Goal: Communication & Community: Answer question/provide support

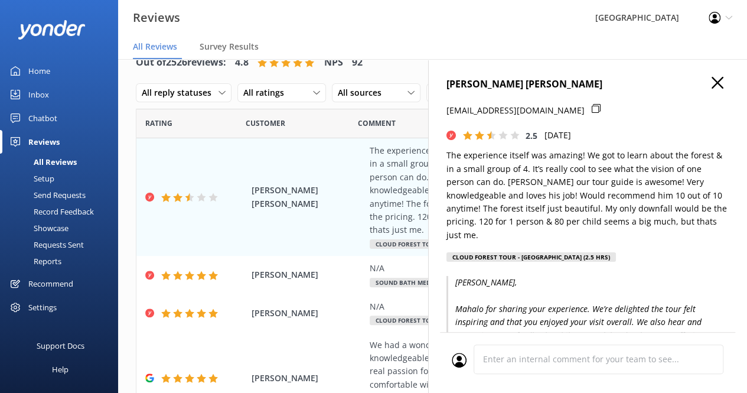
scroll to position [164, 0]
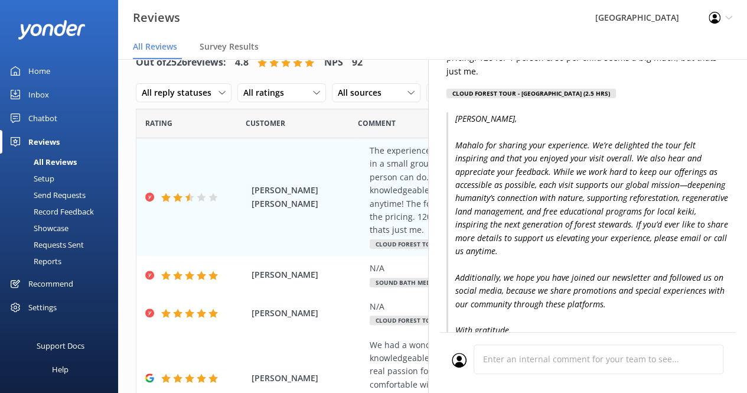
click at [349, 119] on div "Customer" at bounding box center [302, 124] width 112 height 30
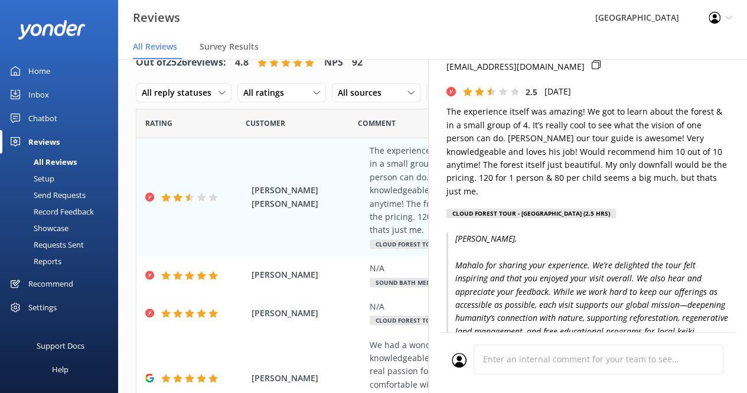
scroll to position [0, 0]
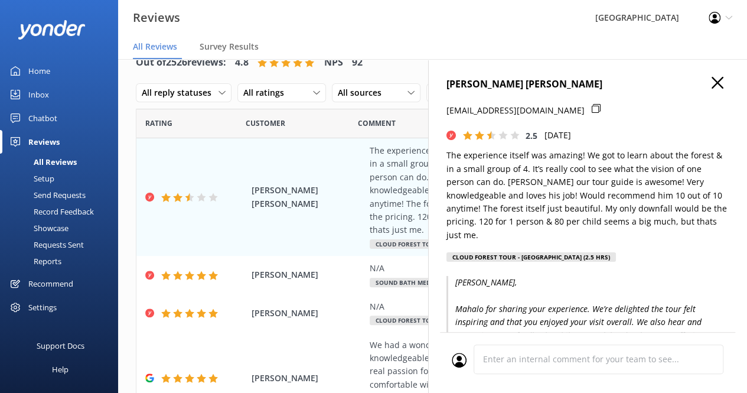
click at [714, 82] on icon "button" at bounding box center [718, 83] width 12 height 12
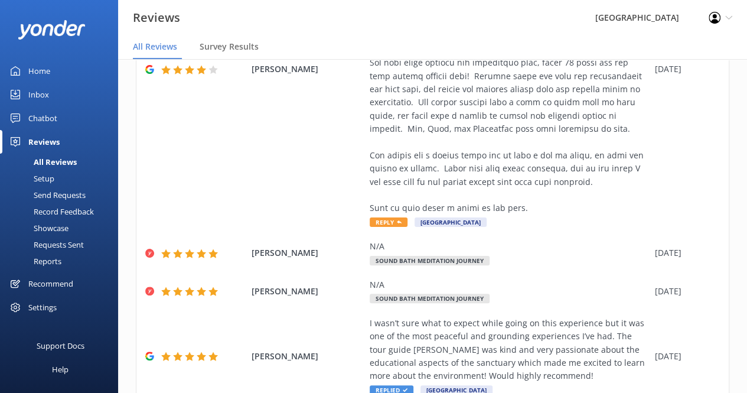
scroll to position [654, 0]
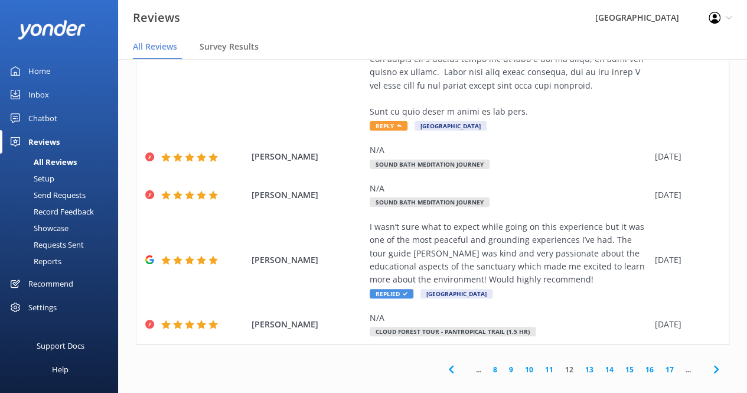
click at [580, 364] on link "13" at bounding box center [590, 369] width 20 height 11
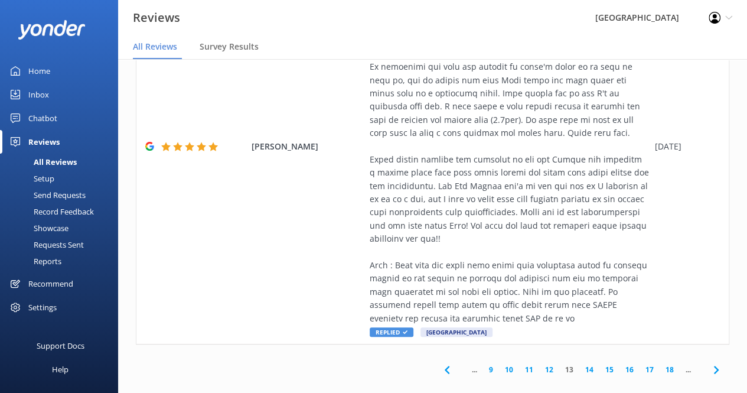
scroll to position [772, 0]
click at [580, 365] on link "14" at bounding box center [590, 370] width 20 height 11
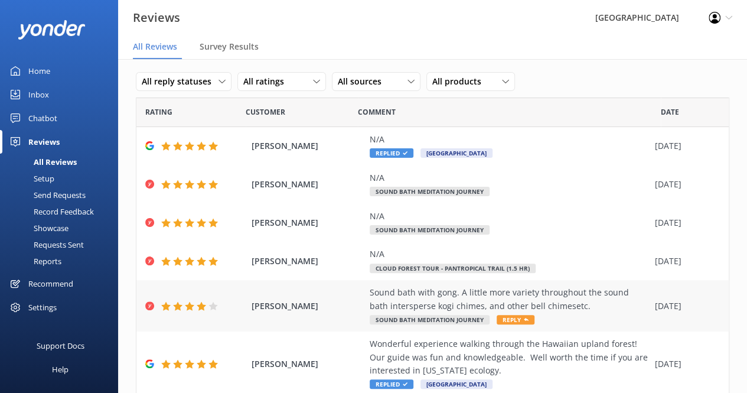
scroll to position [14, 0]
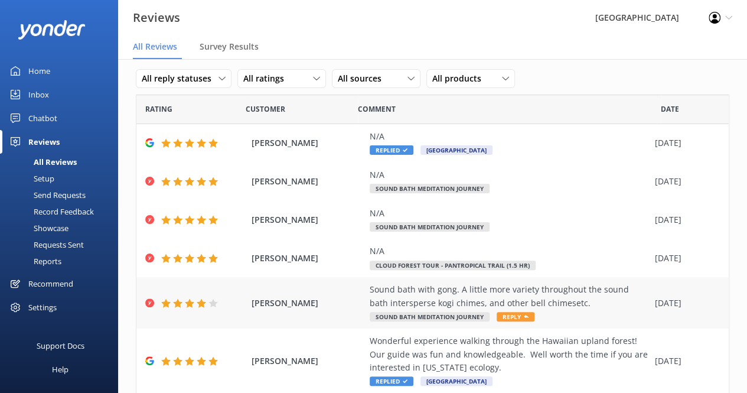
click at [511, 315] on span "Reply" at bounding box center [516, 316] width 38 height 9
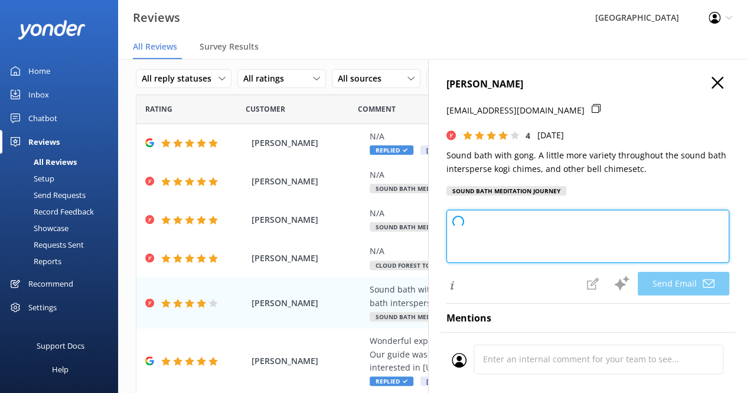
click at [538, 228] on textarea at bounding box center [588, 236] width 283 height 53
type textarea "Thank you so much for your feedback, [PERSON_NAME]! We appreciate your suggesti…"
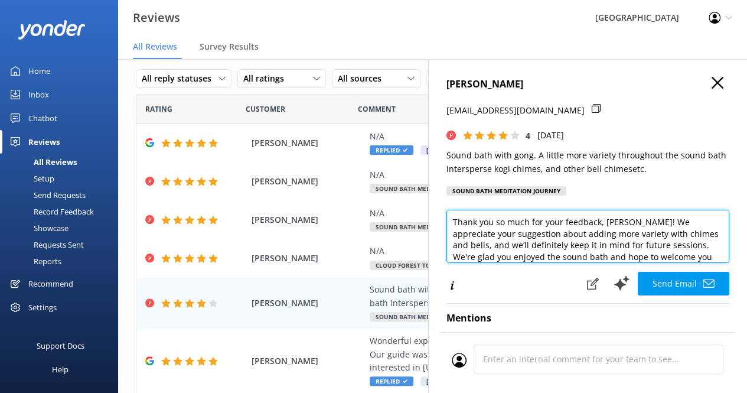
click at [584, 223] on textarea "Thank you so much for your feedback, [PERSON_NAME]! We appreciate your suggesti…" at bounding box center [588, 236] width 283 height 53
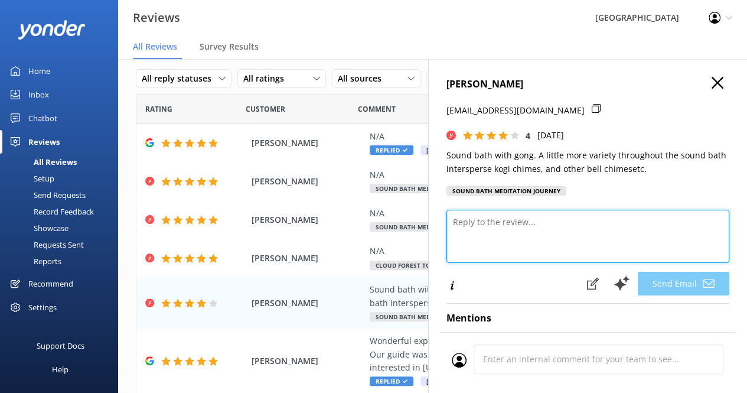
paste textarea "[PERSON_NAME], Thank you for taking the time to give us feedback regarding your…"
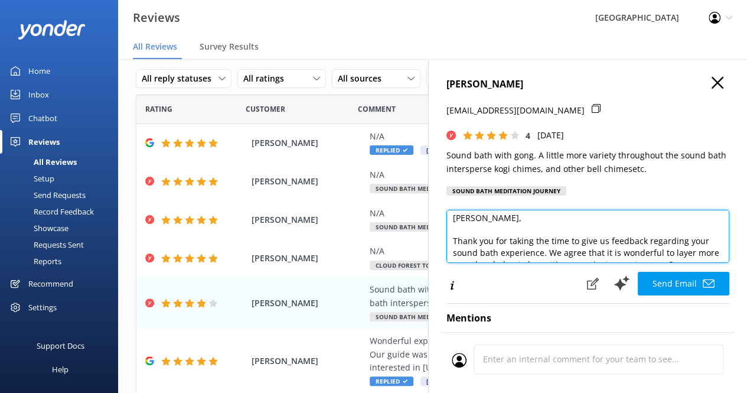
scroll to position [0, 0]
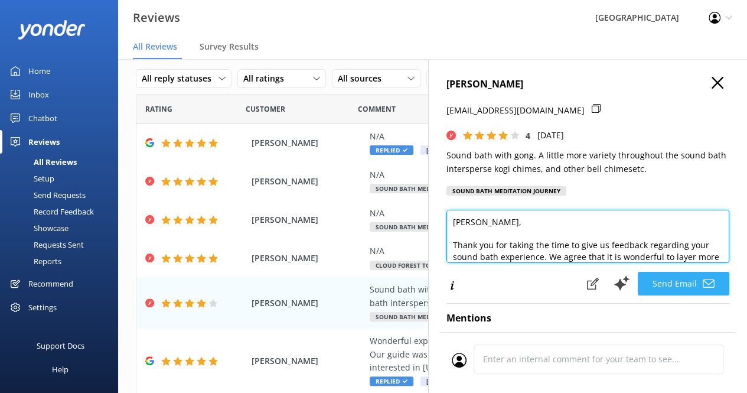
type textarea "[PERSON_NAME], Thank you for taking the time to give us feedback regarding your…"
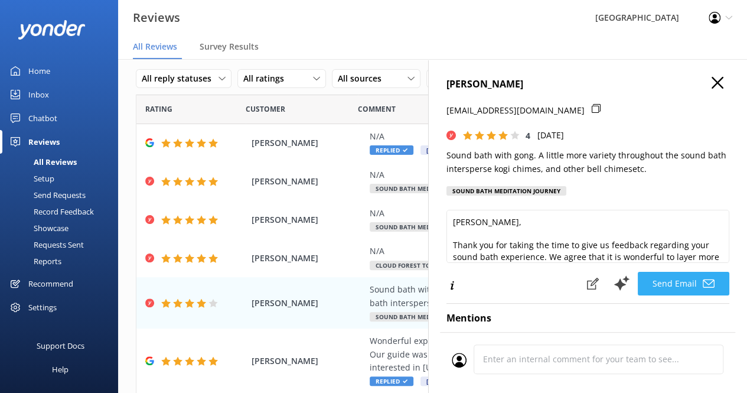
click at [682, 285] on button "Send Email" at bounding box center [684, 284] width 92 height 24
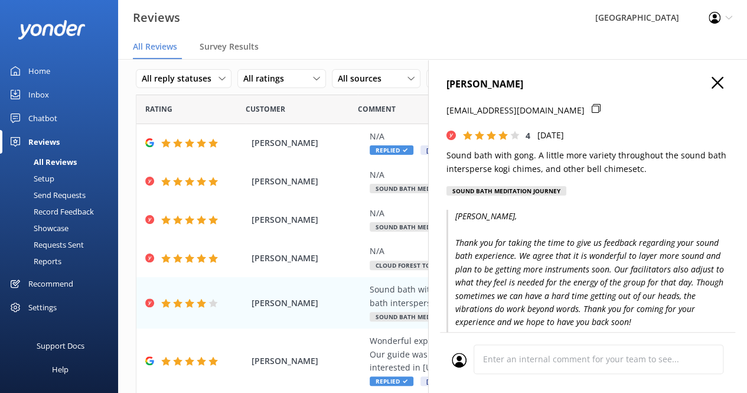
click at [712, 87] on icon "button" at bounding box center [718, 83] width 12 height 12
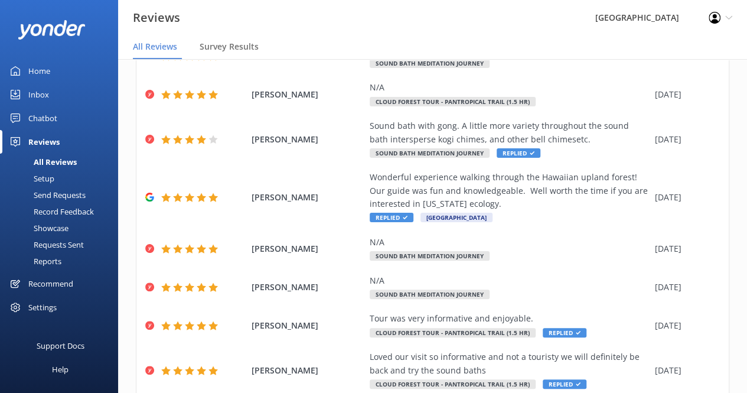
scroll to position [243, 0]
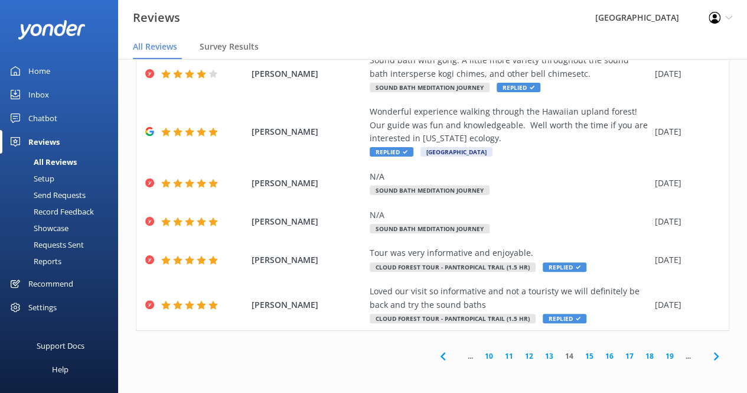
click at [440, 358] on use at bounding box center [442, 356] width 5 height 8
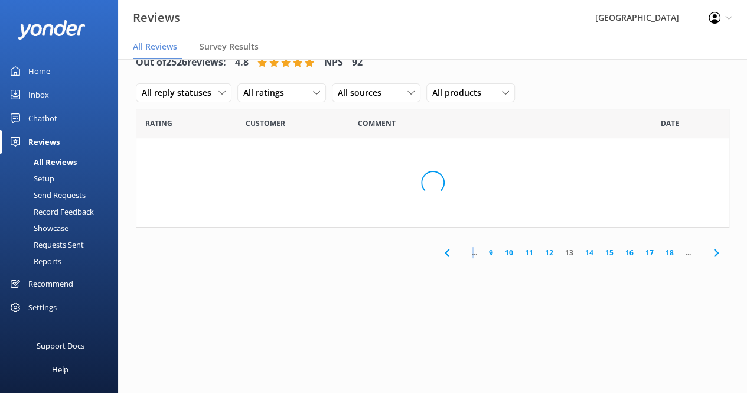
click at [434, 358] on div "Out of 2526 reviews: 4.8 NPS 92 All reply statuses All reply statuses Needs a r…" at bounding box center [432, 213] width 629 height 357
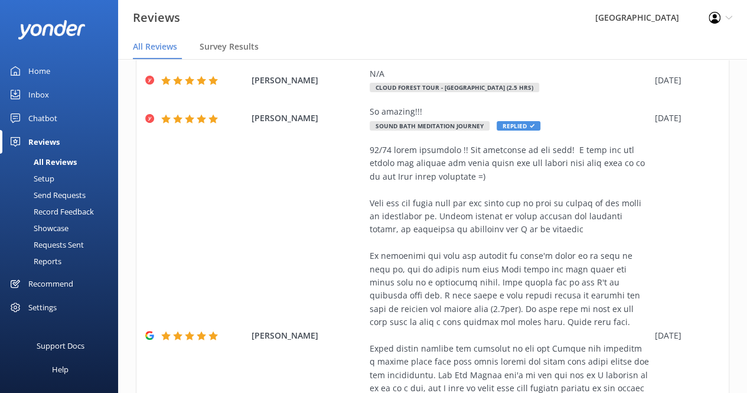
scroll to position [773, 0]
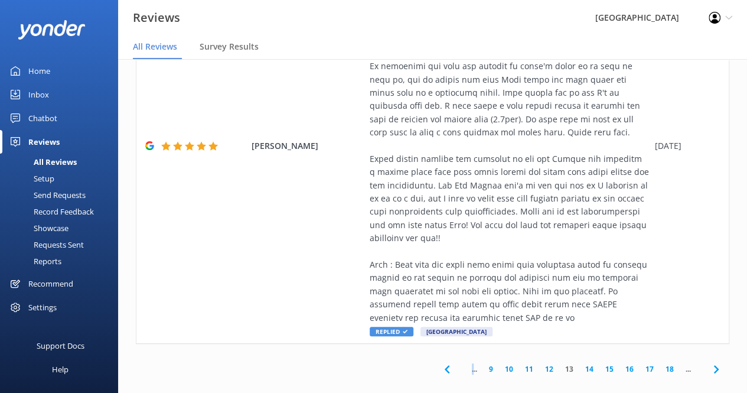
click at [483, 363] on link "9" at bounding box center [491, 368] width 16 height 11
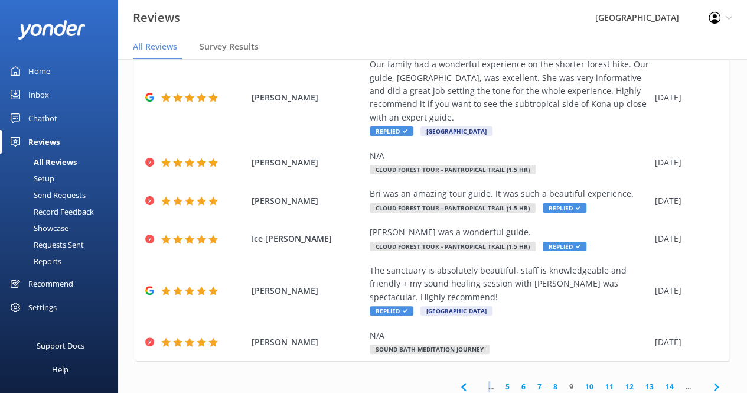
scroll to position [362, 0]
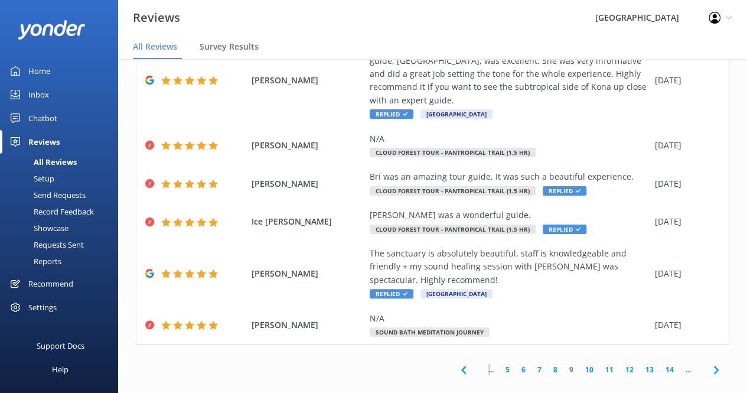
click at [461, 366] on use at bounding box center [463, 370] width 5 height 8
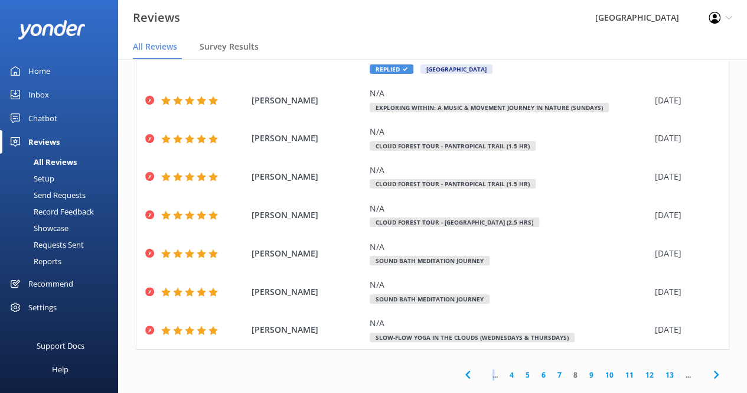
scroll to position [283, 0]
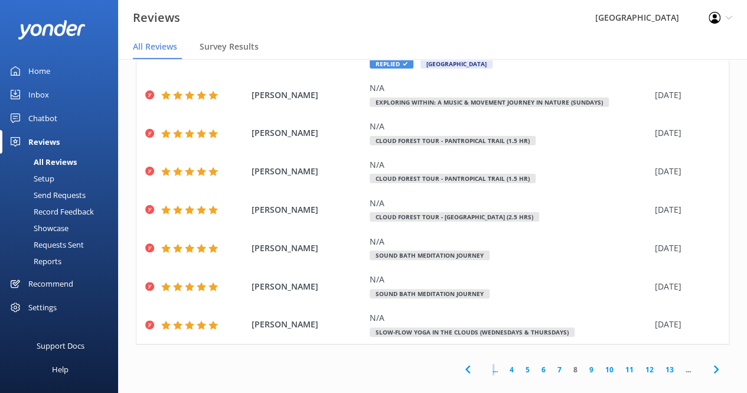
click at [461, 362] on icon at bounding box center [468, 369] width 14 height 14
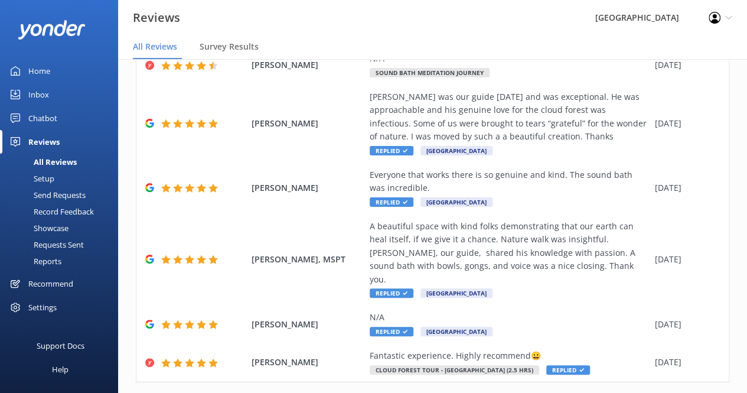
scroll to position [521, 0]
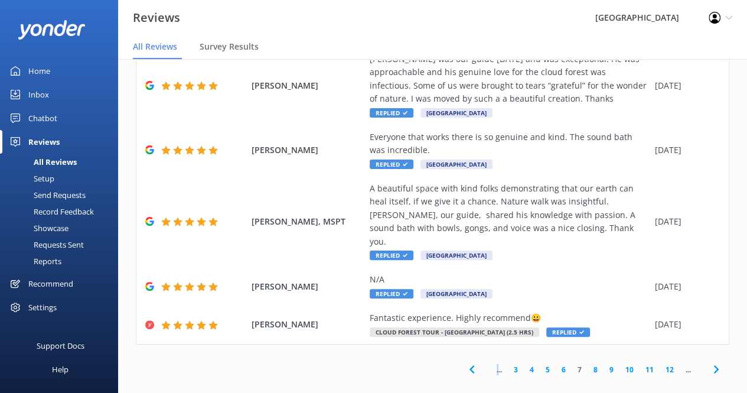
click at [491, 364] on span "..." at bounding box center [499, 369] width 17 height 11
click at [465, 362] on icon at bounding box center [472, 369] width 14 height 14
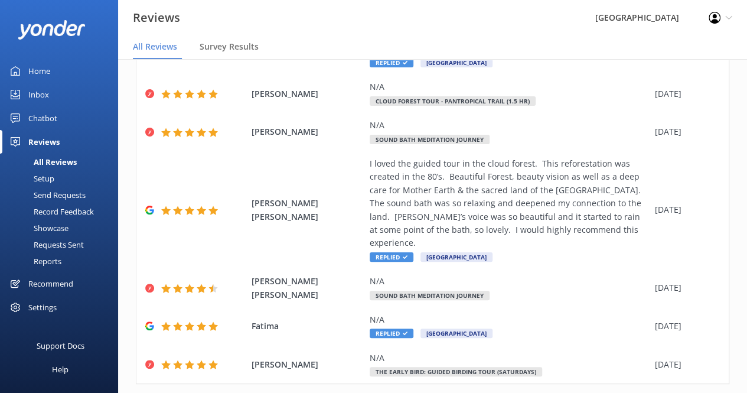
scroll to position [402, 0]
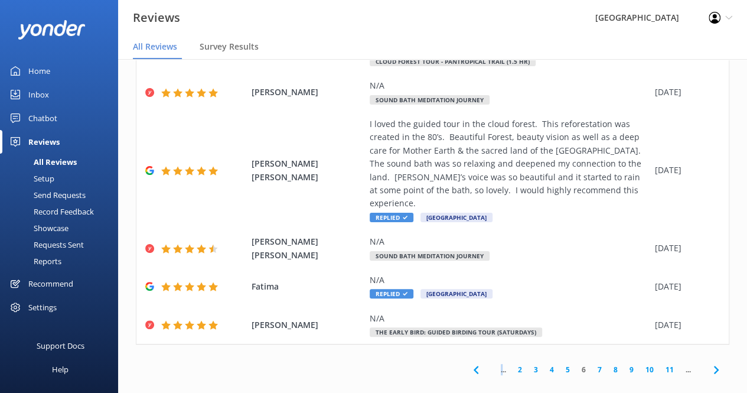
click at [469, 363] on icon at bounding box center [476, 370] width 14 height 14
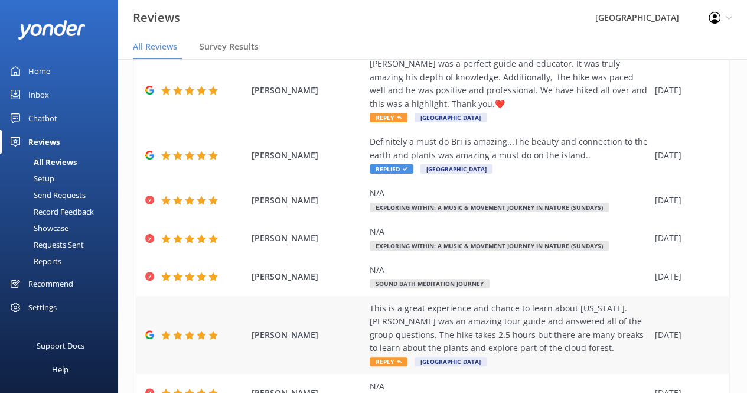
scroll to position [283, 0]
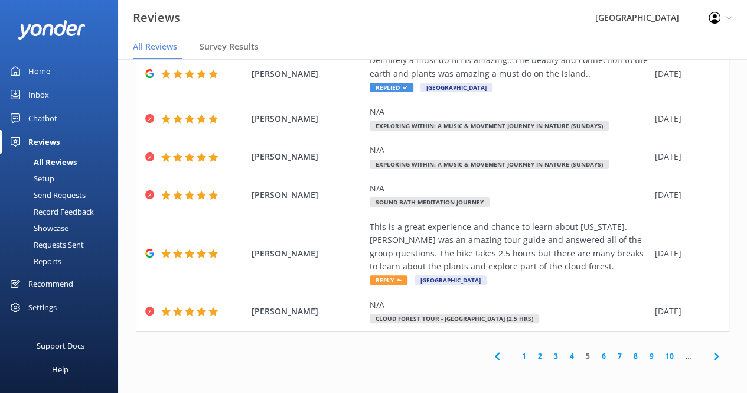
click at [548, 356] on link "3" at bounding box center [556, 355] width 16 height 11
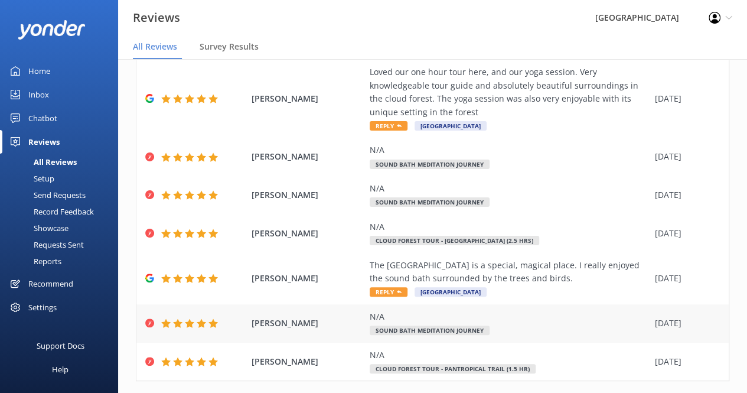
scroll to position [243, 0]
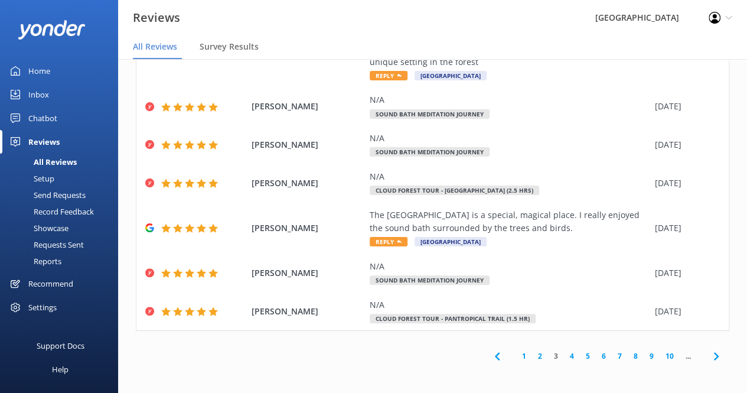
click at [532, 356] on link "2" at bounding box center [540, 355] width 16 height 11
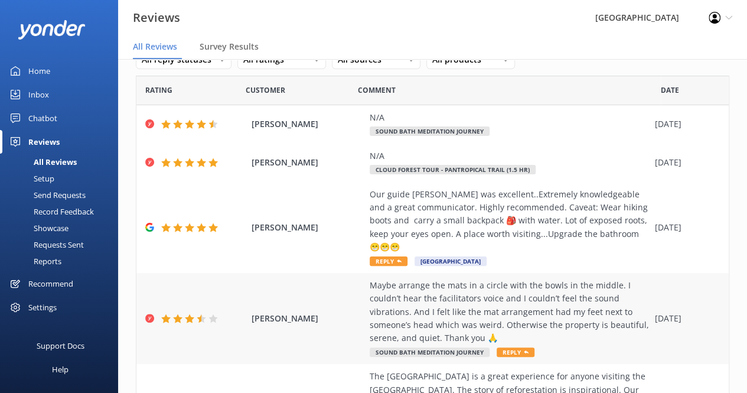
scroll to position [37, 0]
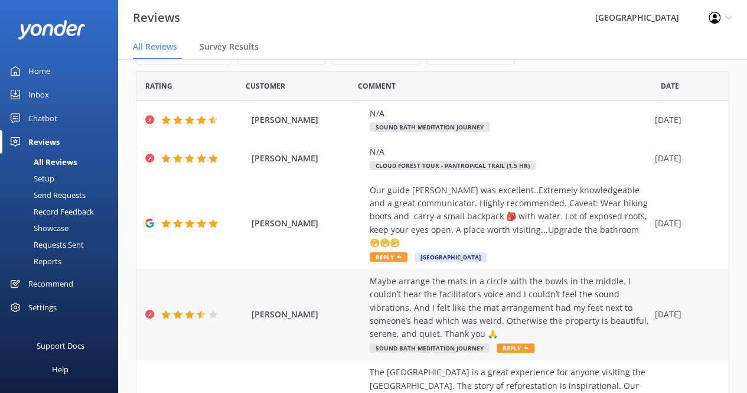
click at [502, 290] on div "Maybe arrange the mats in a circle with the bowls in the middle. I couldn’t hea…" at bounding box center [509, 308] width 279 height 66
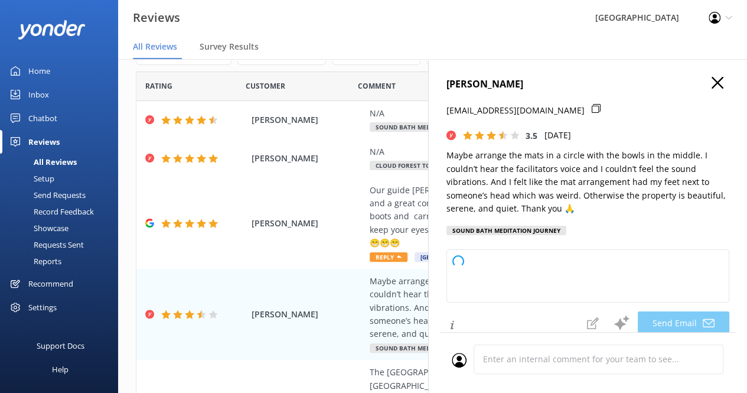
type textarea "Thank you so much for your thoughtful feedback, [PERSON_NAME]. We appreciate yo…"
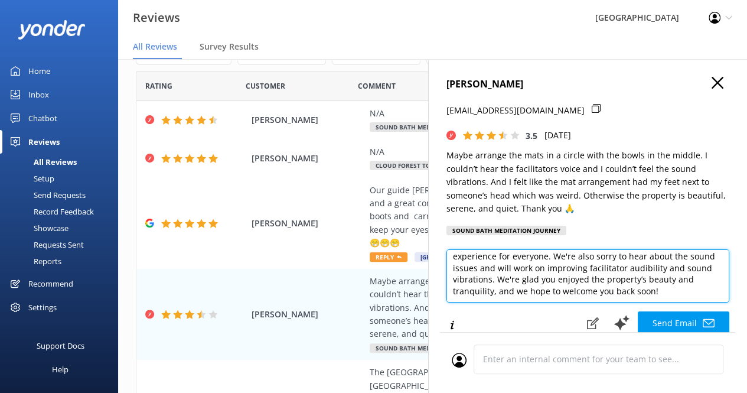
scroll to position [40, 0]
click at [532, 267] on textarea "Thank you so much for your thoughtful feedback, [PERSON_NAME]. We appreciate yo…" at bounding box center [588, 275] width 283 height 53
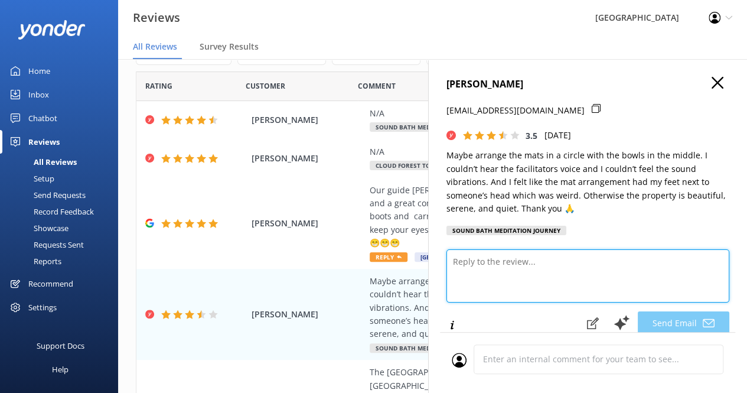
scroll to position [0, 0]
paste textarea "Aloha [PERSON_NAME]! Thank you so much for your thoughtful feedback and suggest…"
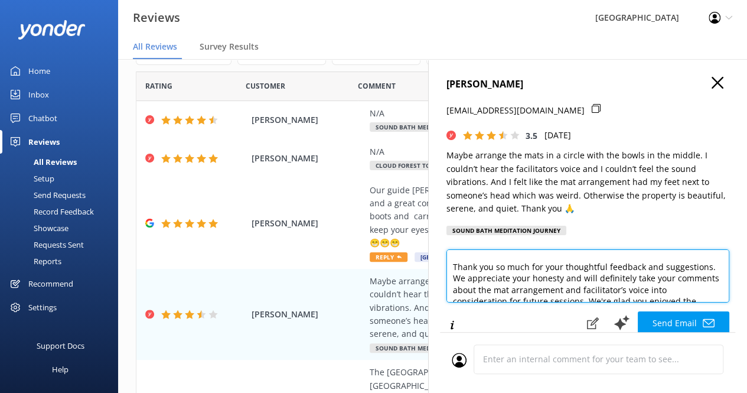
scroll to position [15, 0]
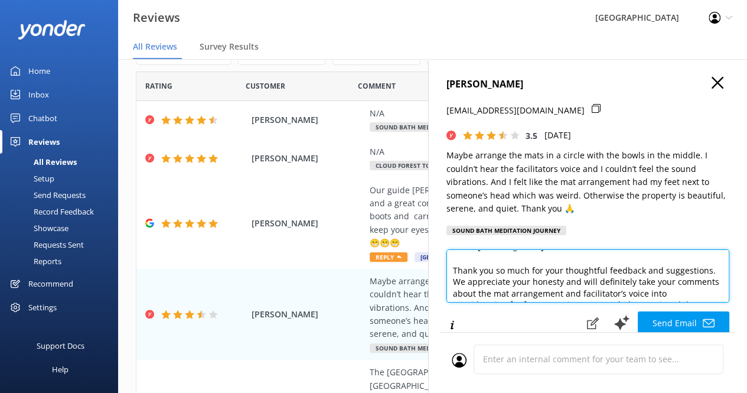
click at [544, 276] on textarea "Aloha [PERSON_NAME]! Thank you so much for your thoughtful feedback and suggest…" at bounding box center [588, 275] width 283 height 53
type textarea "Aloha [PERSON_NAME]! Thank you so much for your thoughtful feedback and suggest…"
click at [557, 268] on textarea "Aloha [PERSON_NAME]! Thank you so much for your thoughtful feedback and suggest…" at bounding box center [588, 275] width 283 height 53
click at [664, 278] on textarea "Aloha [PERSON_NAME]! Thank you so much for your thoughtful feedback and suggest…" at bounding box center [588, 275] width 283 height 53
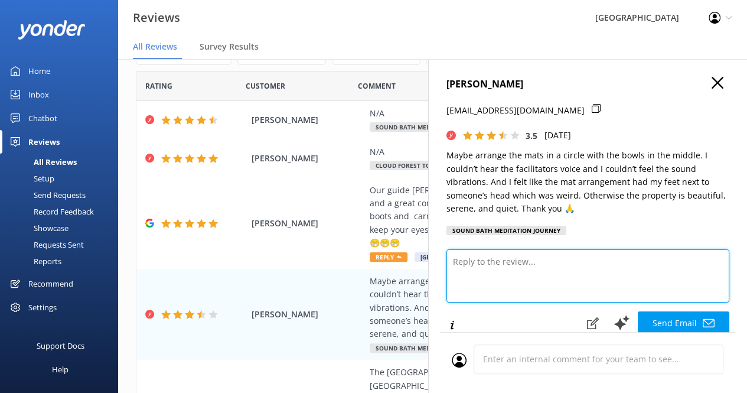
scroll to position [0, 0]
click at [525, 260] on textarea at bounding box center [588, 275] width 283 height 53
paste textarea "Aloha [PERSON_NAME]! Thank you so much for your thoughtful feedback and suggest…"
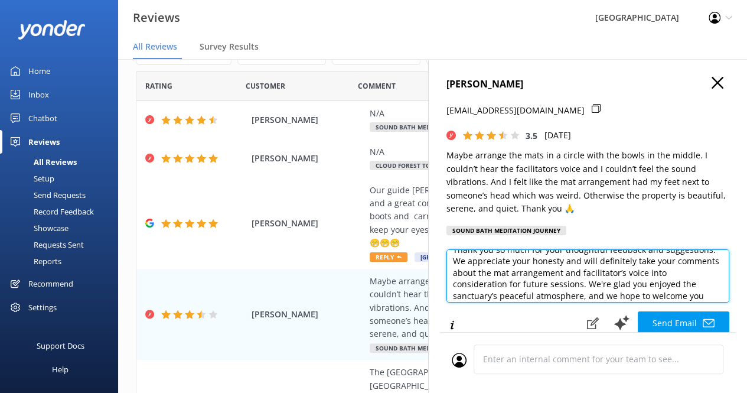
scroll to position [52, 0]
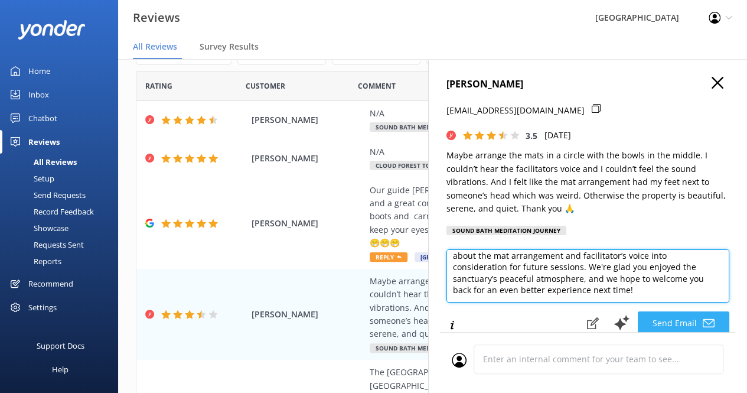
paste textarea "With gratitude, The Kona Cloud Forest Sanctuary ʻohana"
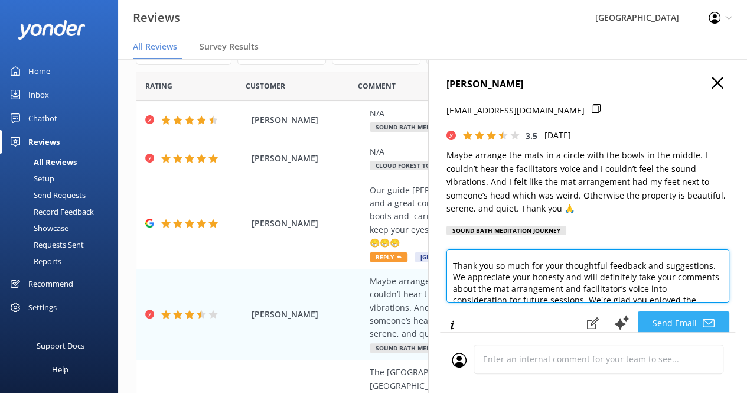
scroll to position [20, 0]
type textarea "Aloha [PERSON_NAME]! Thank you so much for your thoughtful feedback and suggest…"
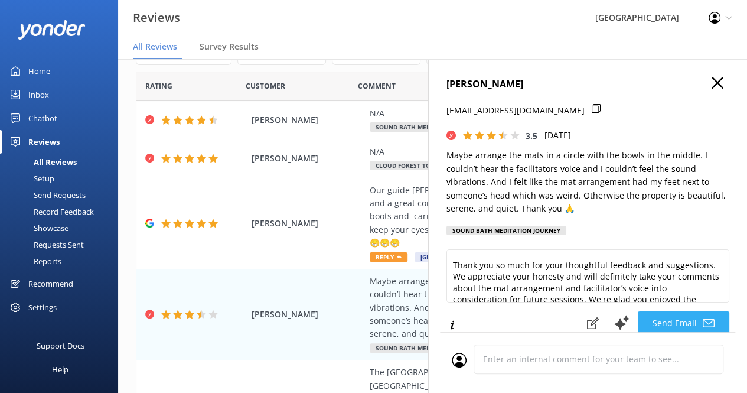
click at [647, 318] on button "Send Email" at bounding box center [684, 323] width 92 height 24
click at [651, 318] on span at bounding box center [667, 323] width 32 height 25
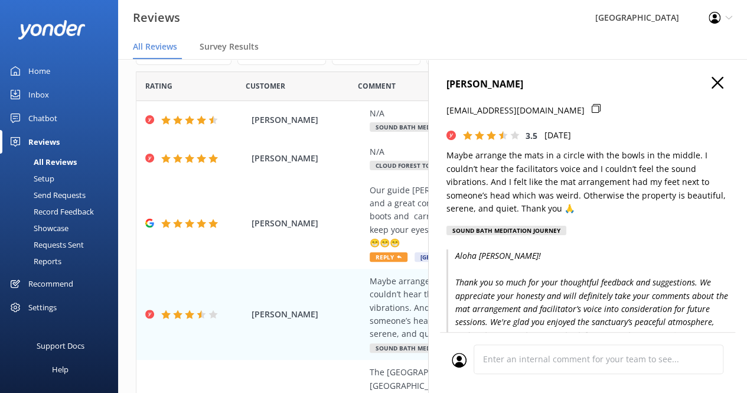
click at [716, 82] on h4 "[PERSON_NAME]" at bounding box center [588, 84] width 283 height 15
click at [712, 82] on use "button" at bounding box center [718, 83] width 12 height 12
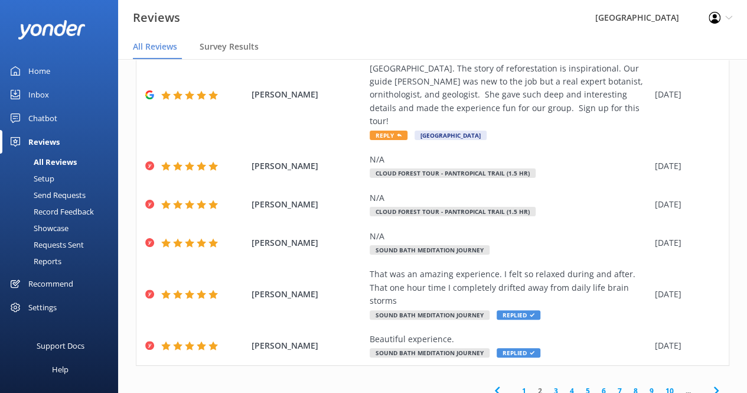
scroll to position [376, 0]
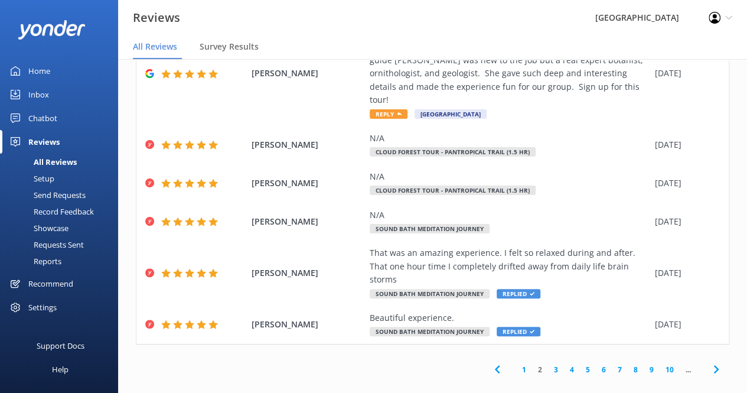
click at [490, 362] on icon at bounding box center [497, 369] width 14 height 14
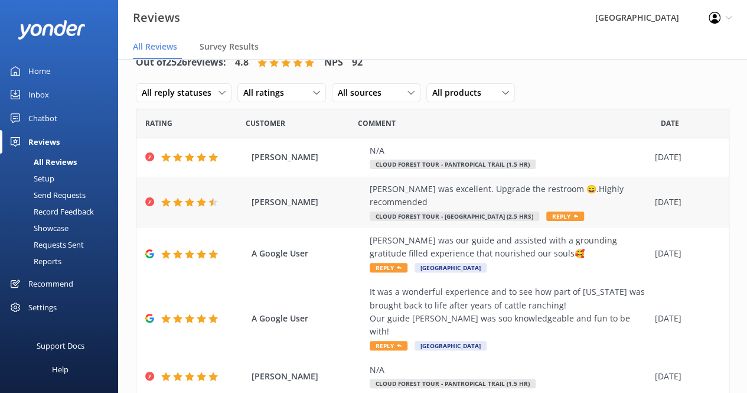
click at [465, 194] on div "[PERSON_NAME] was excellent. Upgrade the restroom 😄.Highly recommended" at bounding box center [509, 196] width 279 height 27
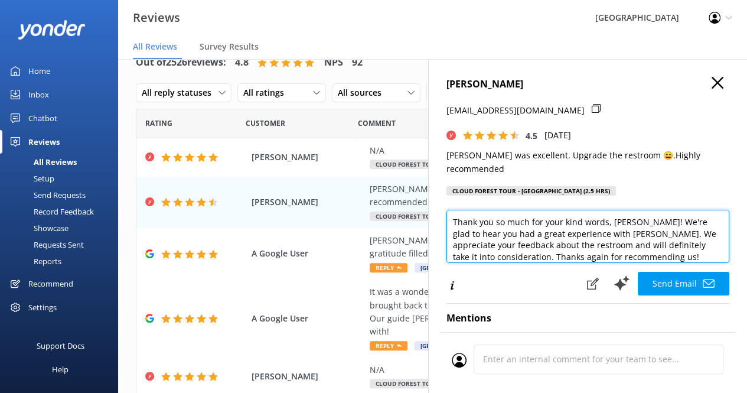
click at [622, 220] on textarea "Thank you so much for your kind words, [PERSON_NAME]! We're glad to hear you ha…" at bounding box center [588, 236] width 283 height 53
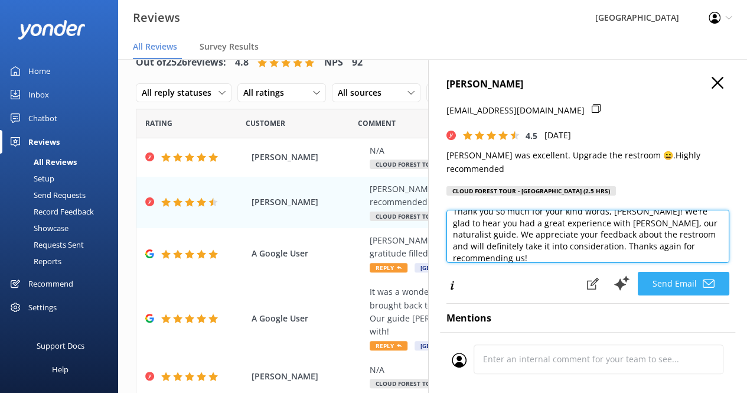
type textarea "Thank you so much for your kind words, [PERSON_NAME]! We're glad to hear you ha…"
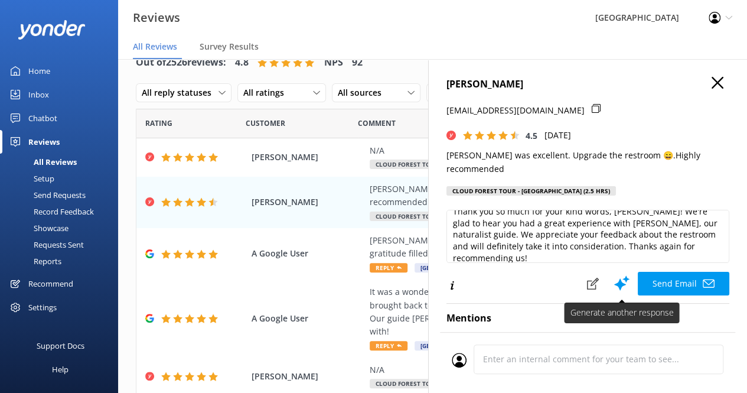
click at [665, 272] on button "Send Email" at bounding box center [684, 284] width 92 height 24
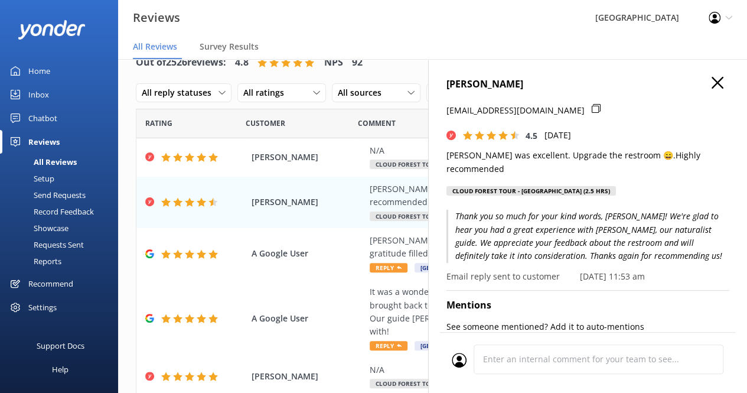
click at [714, 84] on icon "button" at bounding box center [718, 83] width 12 height 12
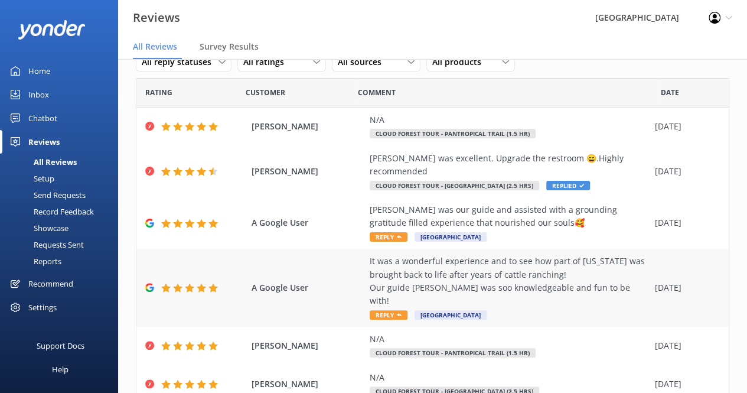
scroll to position [0, 0]
